Goal: Task Accomplishment & Management: Use online tool/utility

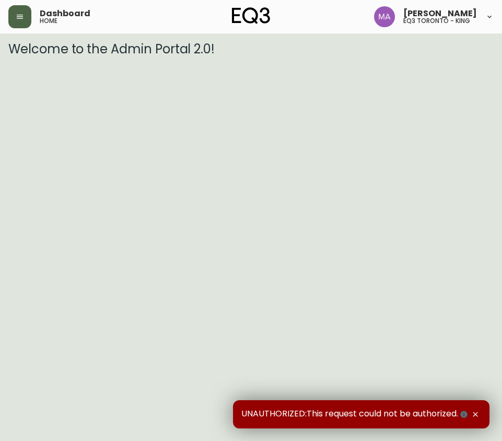
click at [29, 20] on button "button" at bounding box center [19, 16] width 23 height 23
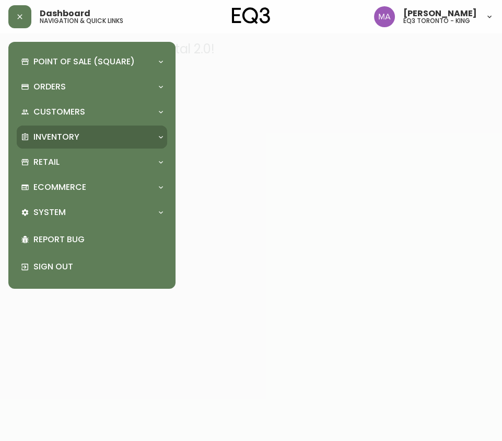
click at [77, 131] on p "Inventory" at bounding box center [56, 136] width 46 height 11
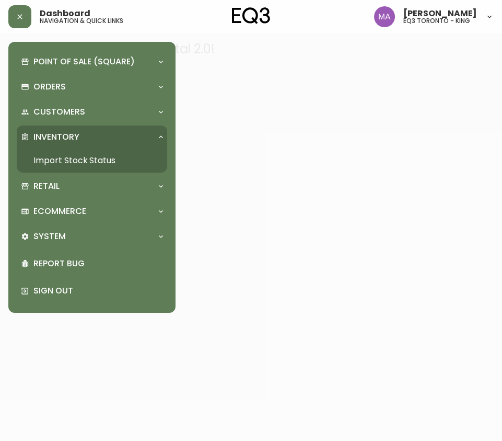
click at [83, 158] on link "Import Stock Status" at bounding box center [92, 160] width 151 height 24
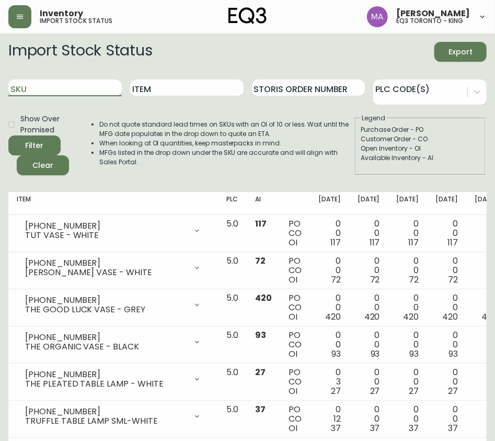
click at [56, 88] on input "SKU" at bounding box center [64, 87] width 113 height 17
paste input "[PHONE_NUMBER]"
type input "[PHONE_NUMBER]"
click at [8, 135] on button "Filter" at bounding box center [34, 145] width 52 height 20
